Goal: Information Seeking & Learning: Understand process/instructions

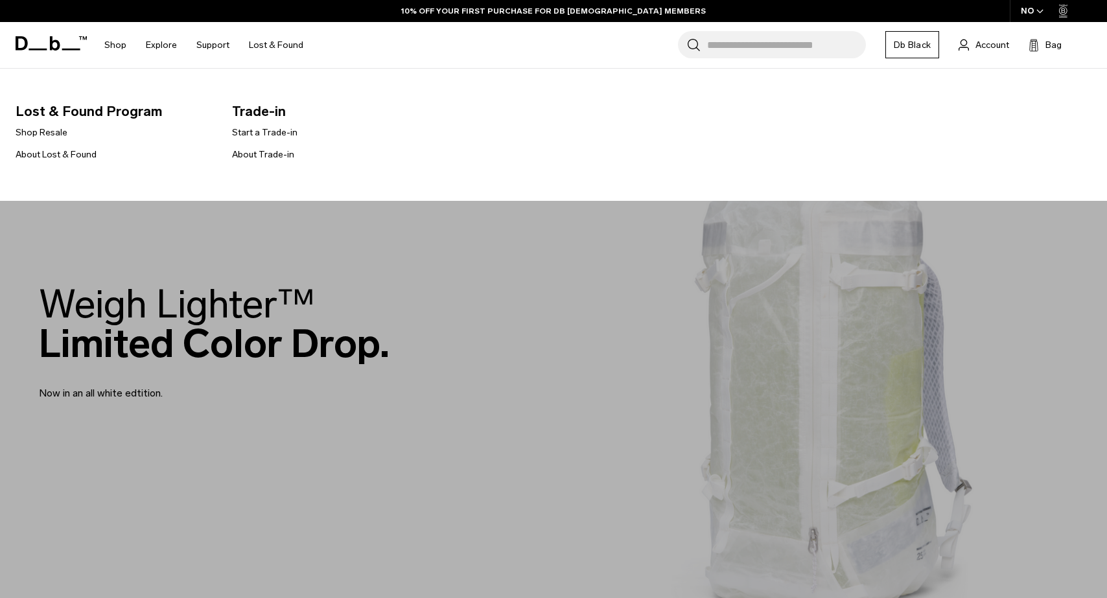
click at [272, 52] on link "Lost & Found" at bounding box center [276, 45] width 54 height 46
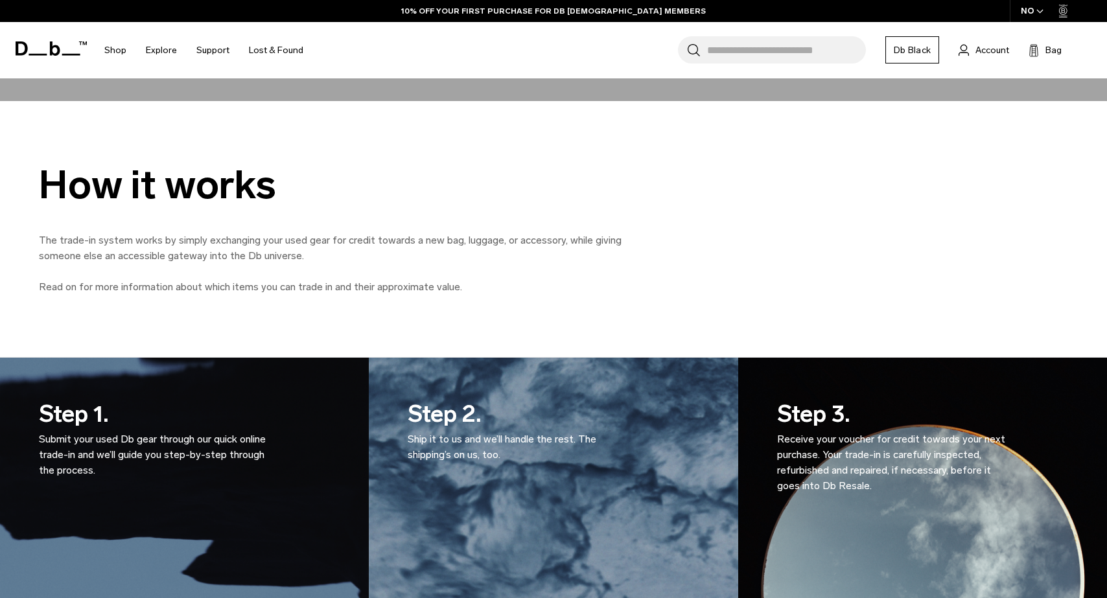
scroll to position [598, 0]
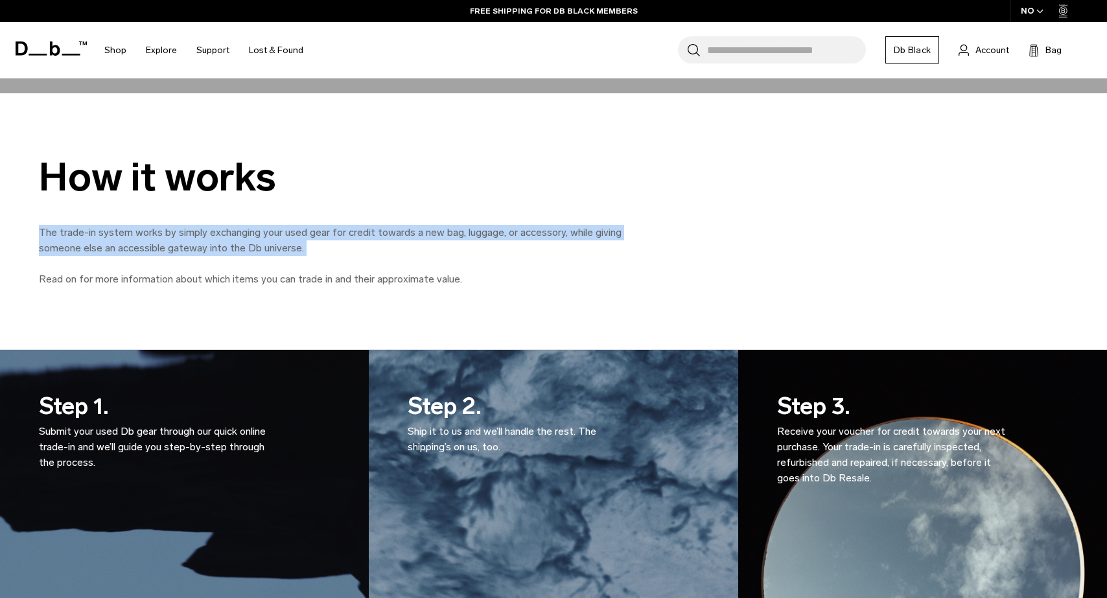
drag, startPoint x: 37, startPoint y: 231, endPoint x: 340, endPoint y: 257, distance: 304.4
click at [340, 257] on div "How it works The trade-in system works by simply exchanging your used gear for …" at bounding box center [553, 222] width 1107 height 132
copy p "The trade-in system works by simply exchanging your used gear for credit toward…"
drag, startPoint x: 461, startPoint y: 283, endPoint x: -5, endPoint y: 219, distance: 470.3
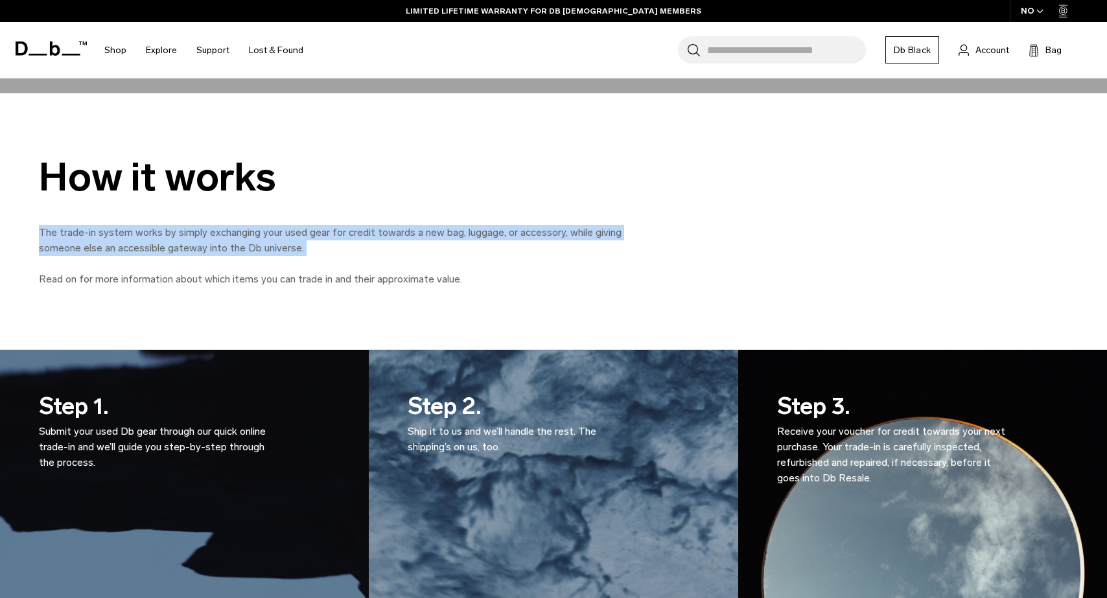
copy div "The trade-in system works by simply exchanging your used gear for credit toward…"
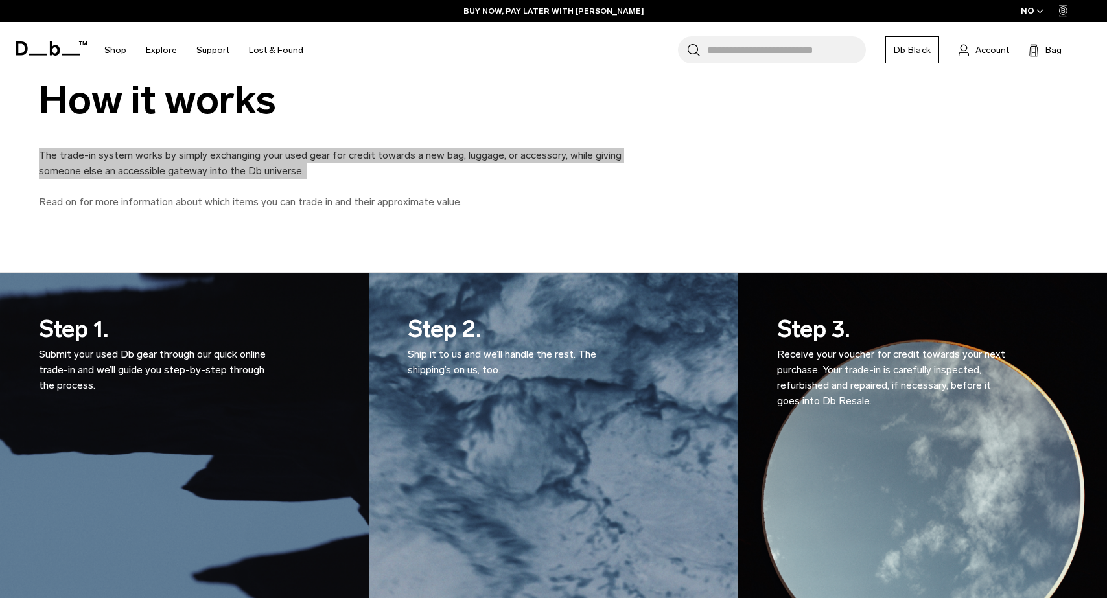
scroll to position [688, 0]
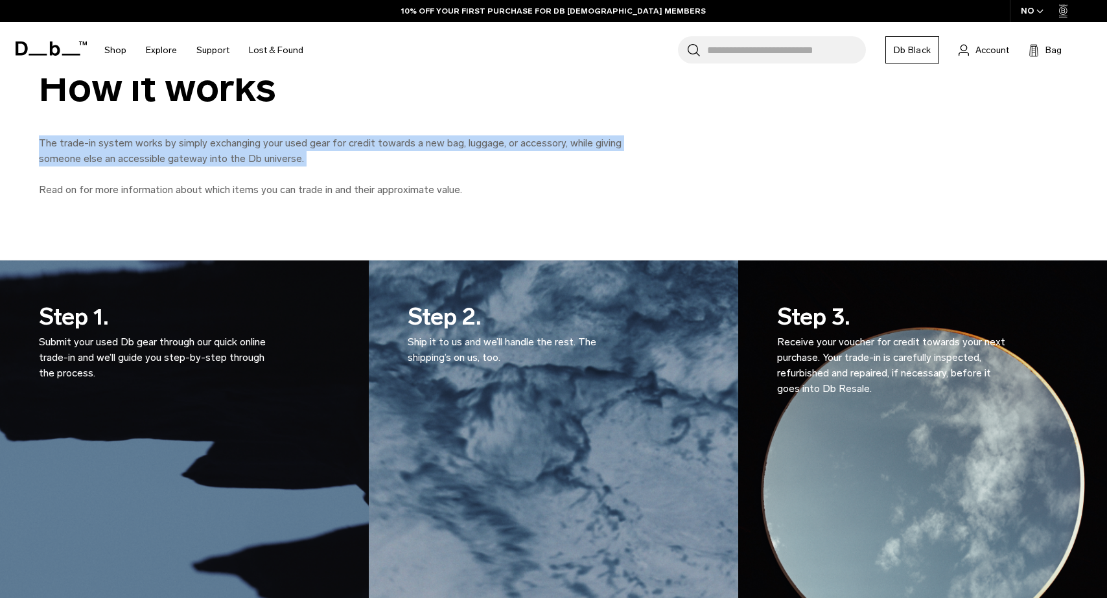
click at [47, 337] on p "Submit your used Db gear through our quick online trade-in and we’ll guide you …" at bounding box center [155, 357] width 233 height 47
click at [117, 372] on p "Submit your used Db gear through our quick online trade-in and we’ll guide you …" at bounding box center [155, 357] width 233 height 47
click at [119, 373] on p "Submit your used Db gear through our quick online trade-in and we’ll guide you …" at bounding box center [155, 357] width 233 height 47
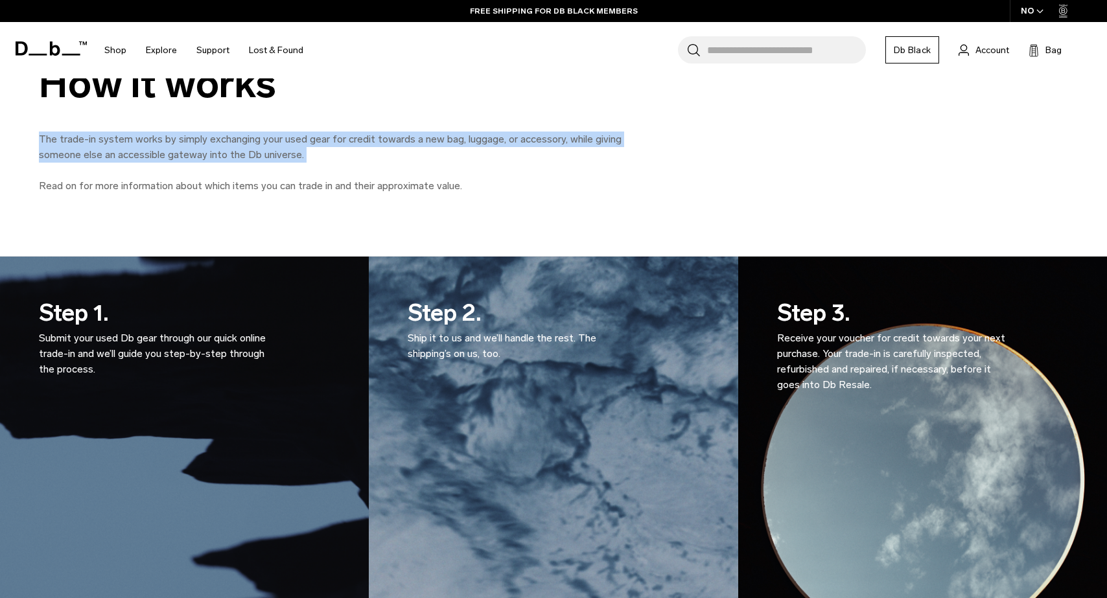
scroll to position [683, 0]
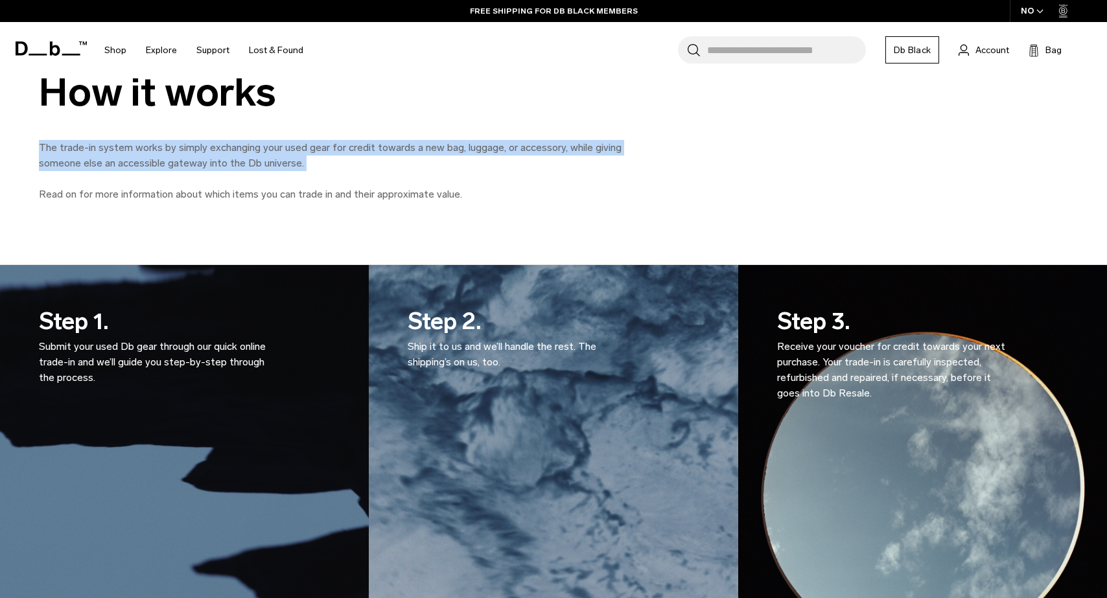
click at [572, 176] on div "The trade-in system works by simply exchanging your used gear for credit toward…" at bounding box center [330, 171] width 583 height 62
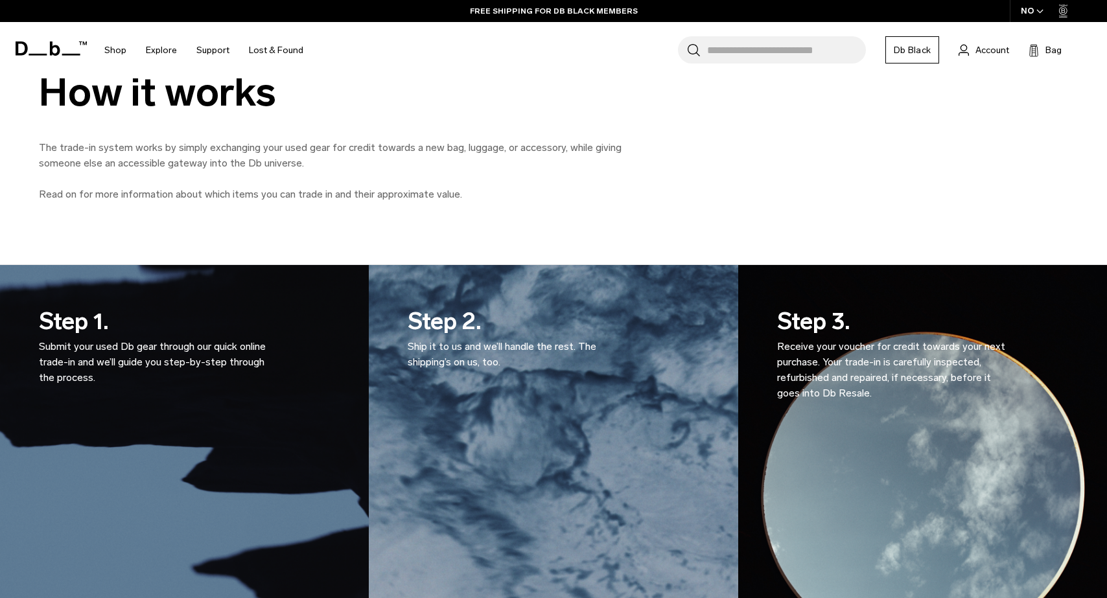
click at [572, 174] on div "The trade-in system works by simply exchanging your used gear for credit toward…" at bounding box center [330, 171] width 583 height 62
drag, startPoint x: 306, startPoint y: 165, endPoint x: 568, endPoint y: 147, distance: 262.5
click at [568, 147] on p "The trade-in system works by simply exchanging your used gear for credit toward…" at bounding box center [330, 155] width 583 height 31
copy p "while giving someone else an accessible gateway into the Db universe."
click at [361, 191] on p "Read on for more information about which items you can trade in and their appro…" at bounding box center [330, 195] width 583 height 16
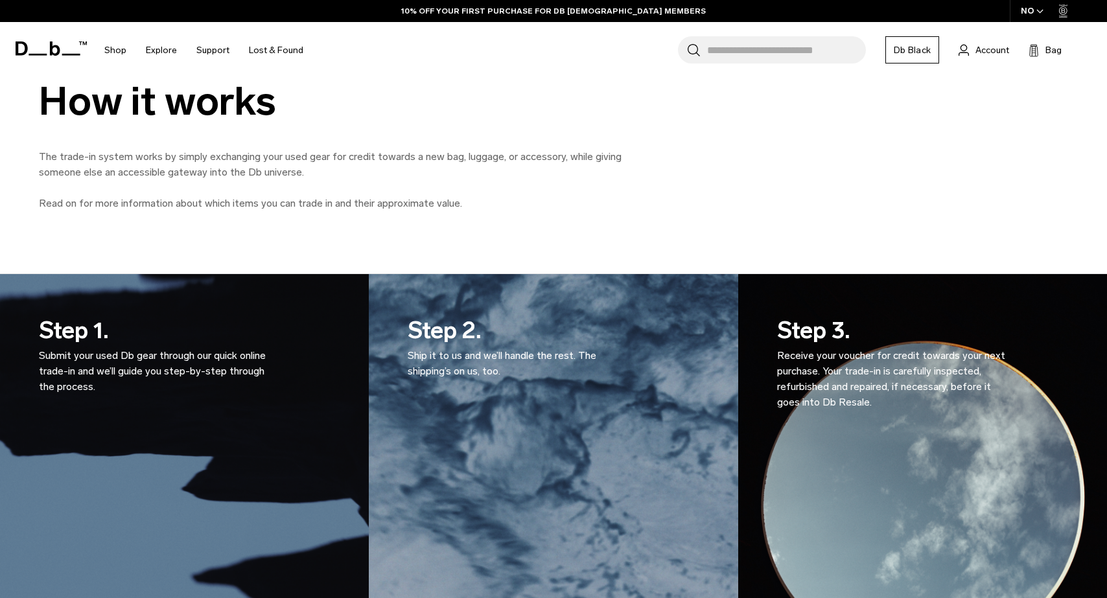
scroll to position [673, 0]
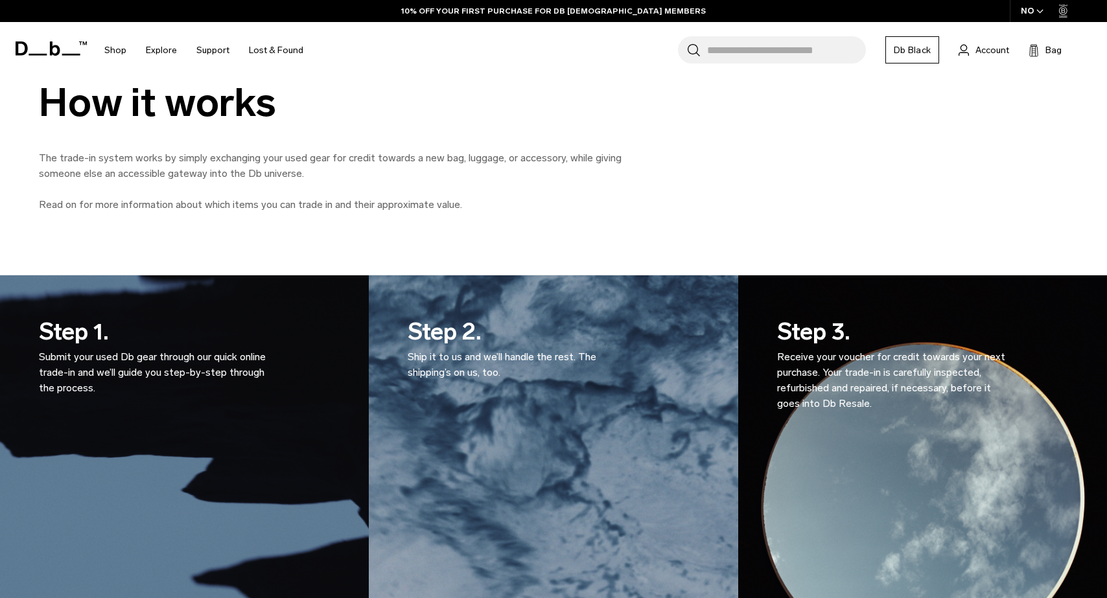
drag, startPoint x: 308, startPoint y: 172, endPoint x: 45, endPoint y: 150, distance: 264.7
click at [45, 150] on p "The trade-in system works by simply exchanging your used gear for credit toward…" at bounding box center [330, 165] width 583 height 31
copy p "The trade-in system works by simply exchanging your used gear for credit toward…"
click at [410, 182] on div "The trade-in system works by simply exchanging your used gear for credit toward…" at bounding box center [330, 181] width 583 height 62
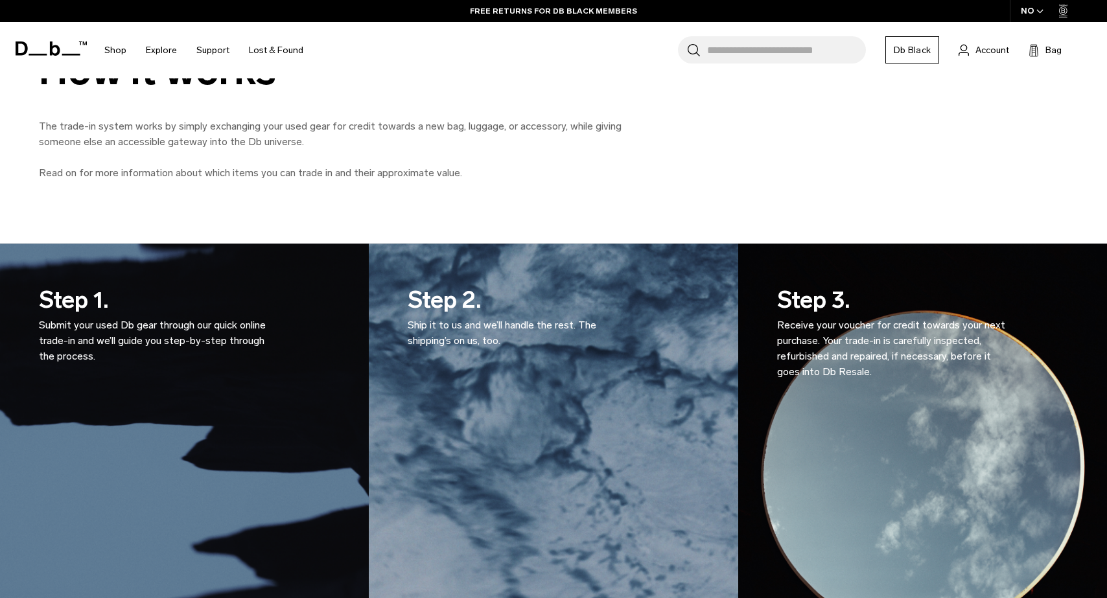
scroll to position [705, 0]
